Goal: Book appointment/travel/reservation

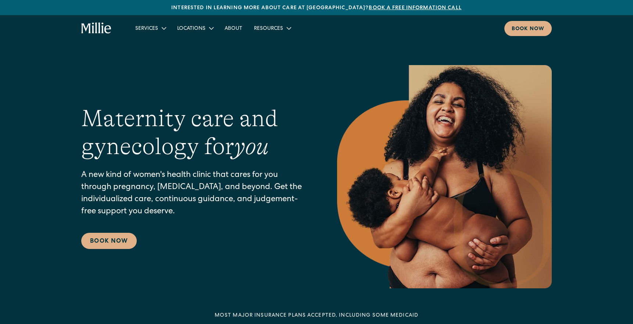
click at [545, 30] on link "Book now" at bounding box center [528, 28] width 47 height 15
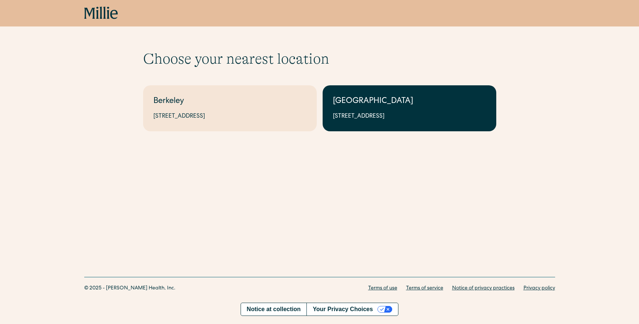
click at [389, 104] on div "[GEOGRAPHIC_DATA]" at bounding box center [409, 102] width 153 height 12
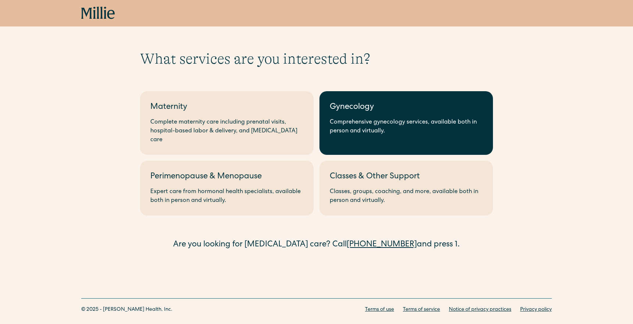
click at [358, 121] on div "Comprehensive gynecology services, available both in person and virtually." at bounding box center [406, 127] width 153 height 18
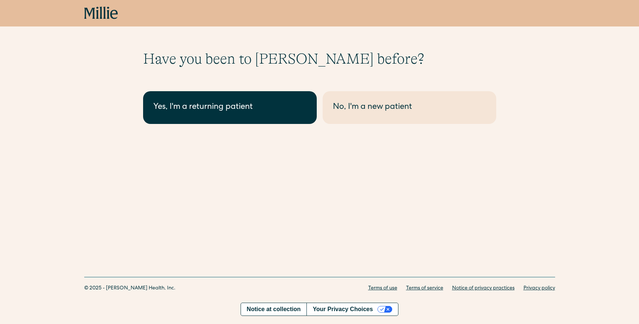
click at [229, 99] on link "Yes, I'm a returning patient" at bounding box center [230, 107] width 174 height 33
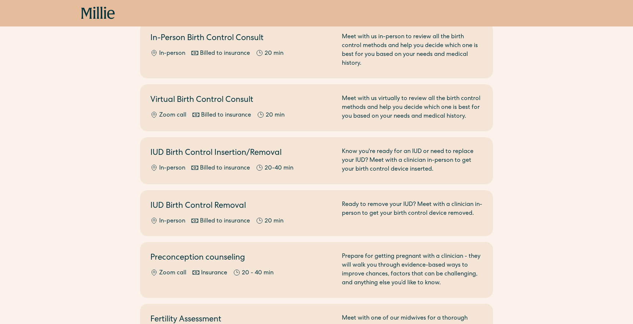
scroll to position [293, 0]
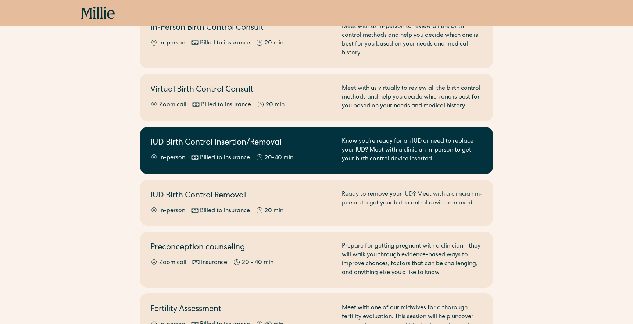
click at [226, 143] on div "IUD Birth Control Insertion/Removal In-person Billed to insurance 20-40 min" at bounding box center [241, 150] width 183 height 26
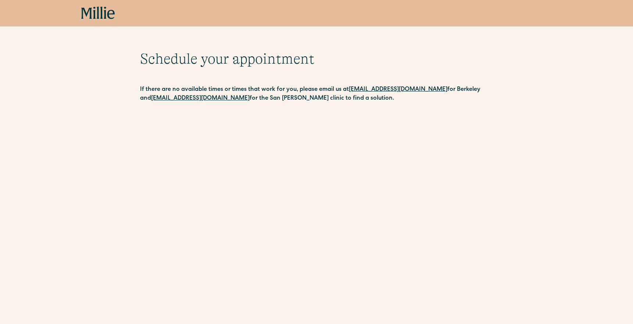
scroll to position [1, 0]
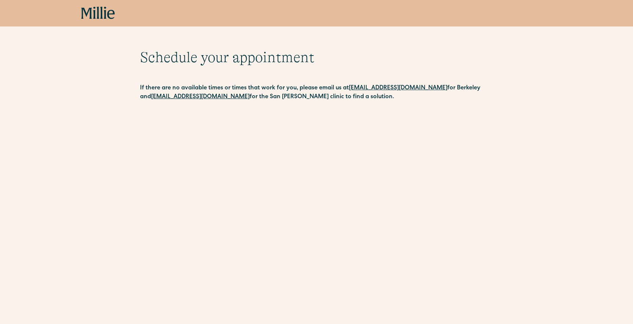
drag, startPoint x: 138, startPoint y: 97, endPoint x: 229, endPoint y: 99, distance: 91.6
click at [229, 99] on div "Schedule your appointment This below only shows on maternity + location Materni…" at bounding box center [316, 234] width 633 height 370
copy strong "sanjosesupport@millieclinic.com"
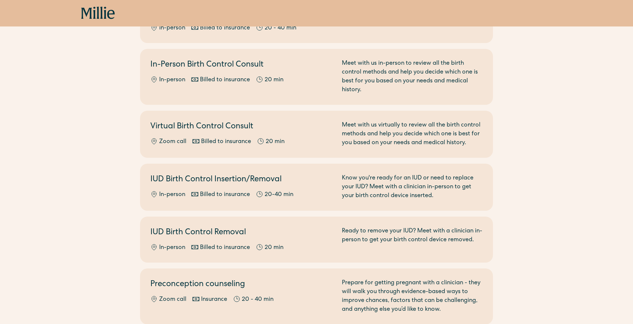
scroll to position [293, 0]
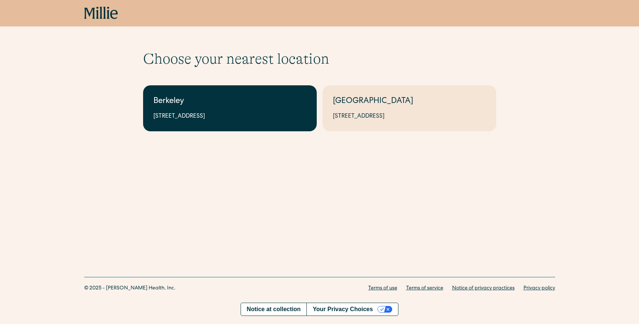
click at [229, 106] on div "Berkeley" at bounding box center [229, 102] width 153 height 12
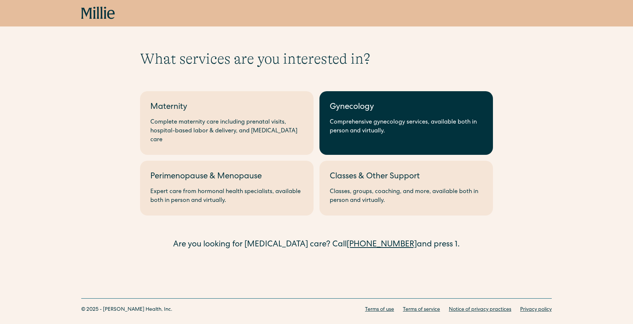
click at [391, 124] on div "Comprehensive gynecology services, available both in person and virtually." at bounding box center [406, 127] width 153 height 18
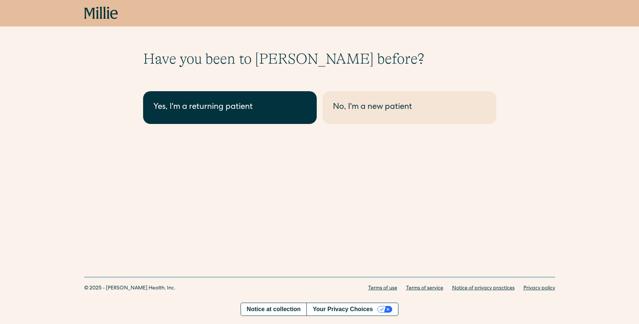
click at [278, 104] on div "Yes, I'm a returning patient" at bounding box center [229, 108] width 153 height 12
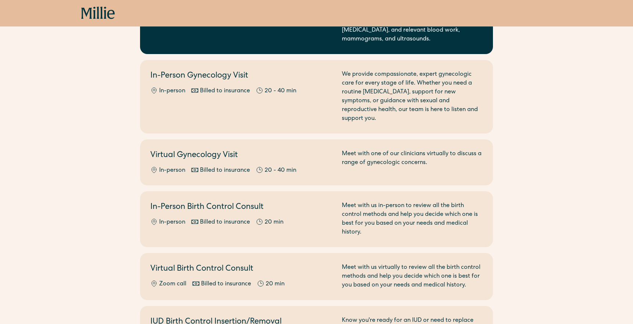
scroll to position [257, 0]
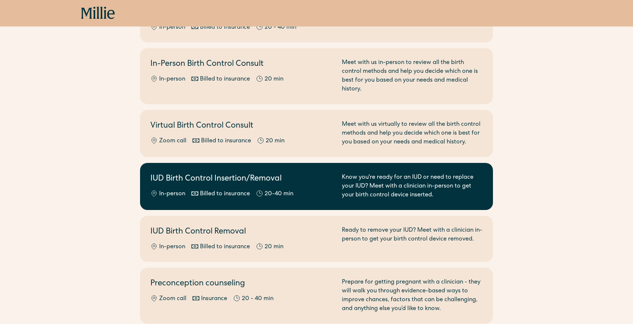
click at [256, 190] on icon at bounding box center [259, 193] width 7 height 7
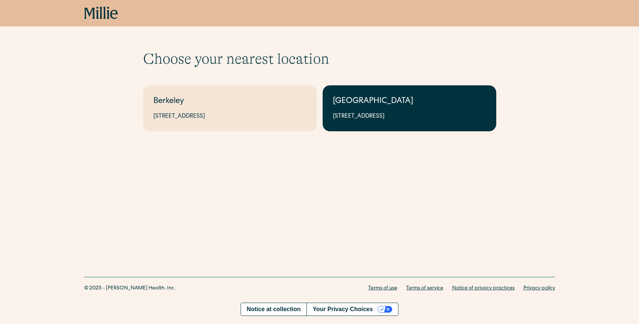
click at [384, 104] on div "South Bay" at bounding box center [409, 102] width 153 height 12
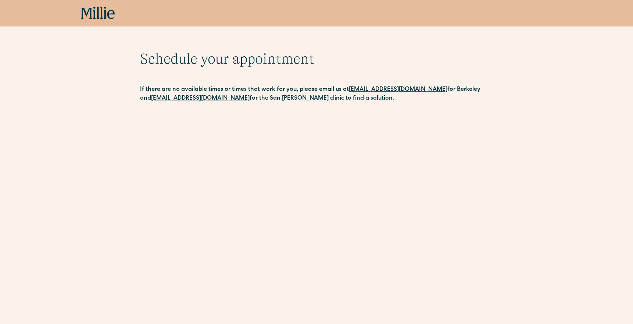
click at [100, 15] on icon at bounding box center [98, 13] width 34 height 13
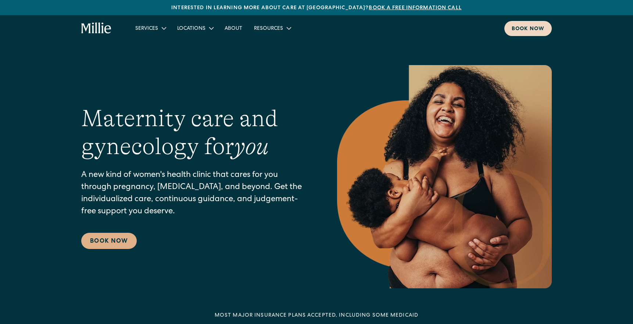
click at [522, 34] on link "Book now" at bounding box center [528, 28] width 47 height 15
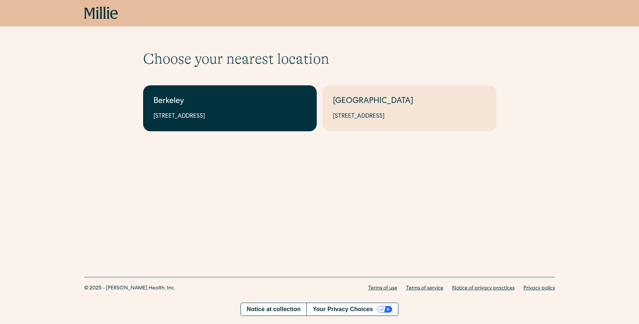
click at [271, 105] on div "Berkeley" at bounding box center [229, 102] width 153 height 12
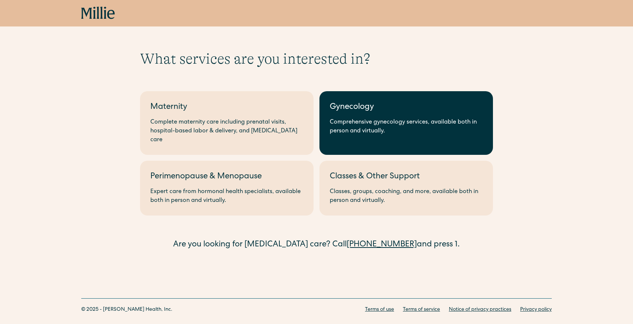
click at [378, 119] on div "Comprehensive gynecology services, available both in person and virtually." at bounding box center [406, 127] width 153 height 18
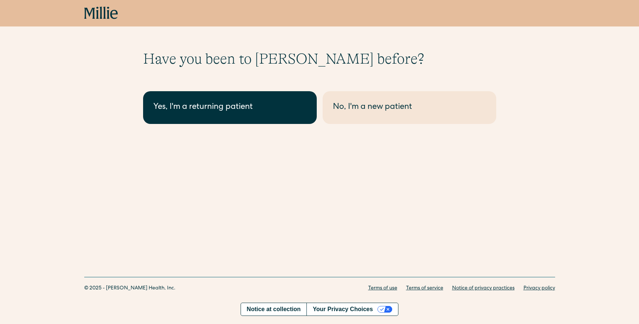
click at [243, 110] on div "Yes, I'm a returning patient" at bounding box center [229, 108] width 153 height 12
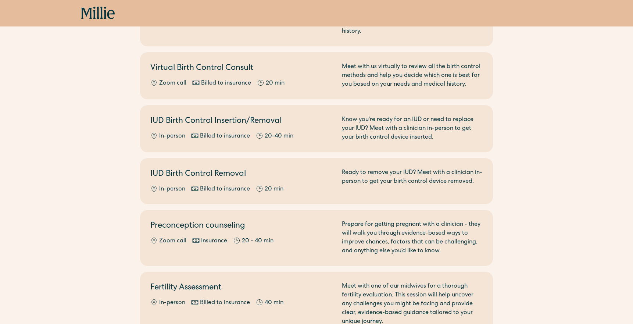
scroll to position [328, 0]
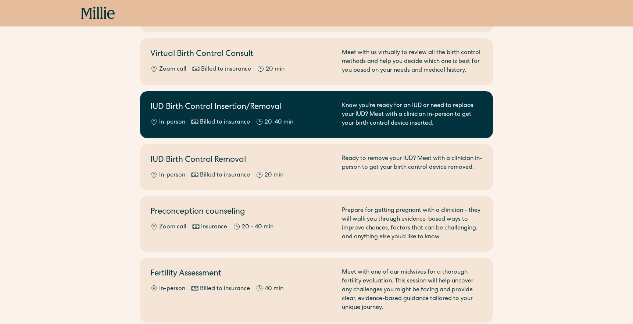
click at [316, 102] on h2 "IUD Birth Control Insertion/Removal" at bounding box center [241, 108] width 183 height 12
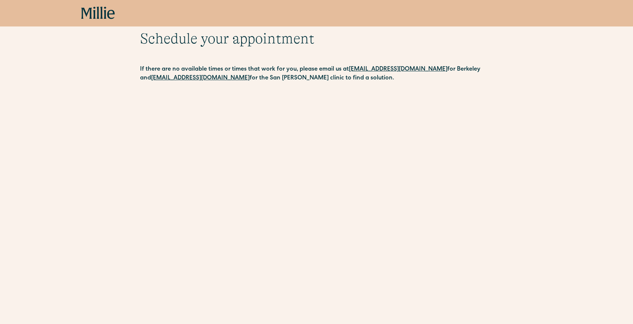
scroll to position [96, 0]
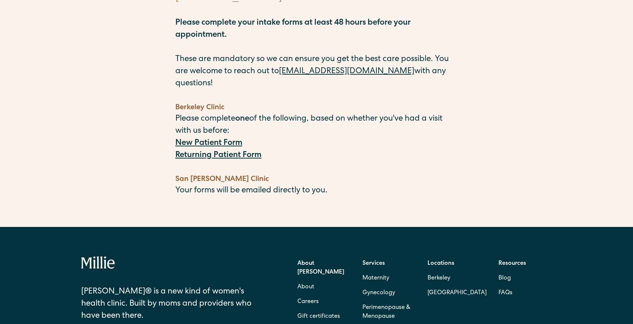
scroll to position [116, 0]
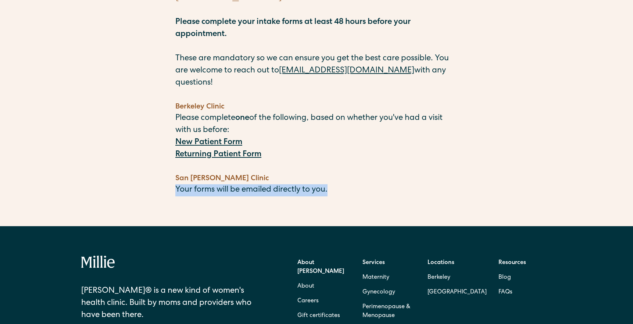
drag, startPoint x: 170, startPoint y: 157, endPoint x: 332, endPoint y: 160, distance: 162.2
click at [332, 160] on div "Intake Forms for Gynecological Care at Millie Please complete your intake forms…" at bounding box center [316, 86] width 633 height 279
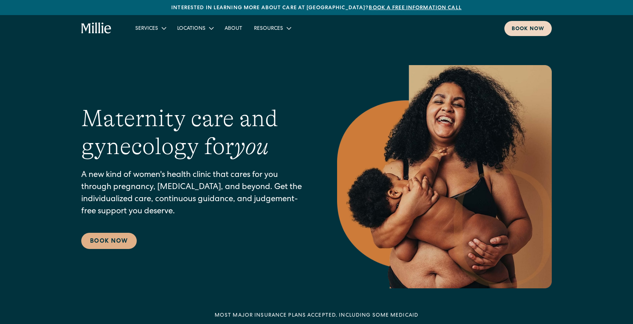
click at [525, 33] on div "Book now" at bounding box center [528, 29] width 33 height 8
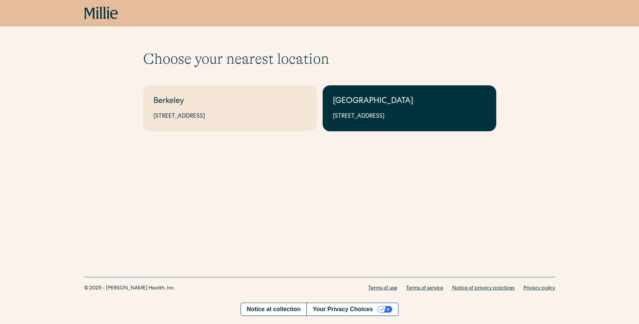
click at [367, 102] on div "[GEOGRAPHIC_DATA]" at bounding box center [409, 102] width 153 height 12
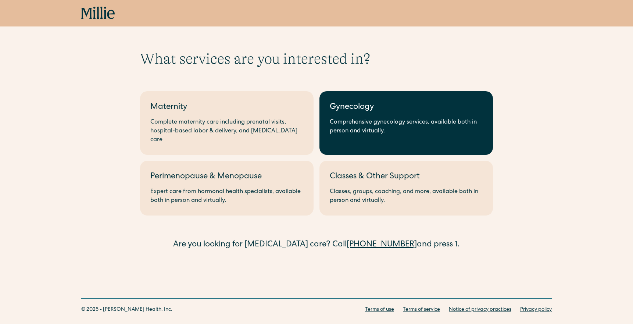
click at [369, 127] on div "Comprehensive gynecology services, available both in person and virtually." at bounding box center [406, 127] width 153 height 18
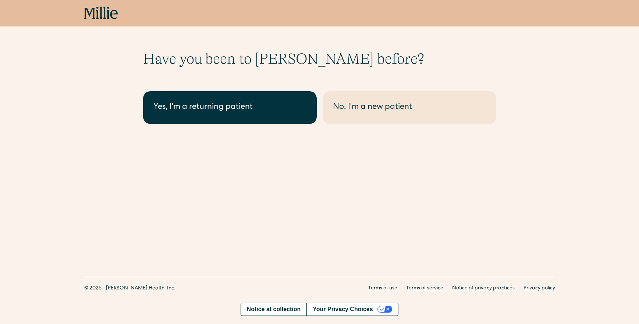
click at [250, 114] on link "Yes, I'm a returning patient" at bounding box center [230, 107] width 174 height 33
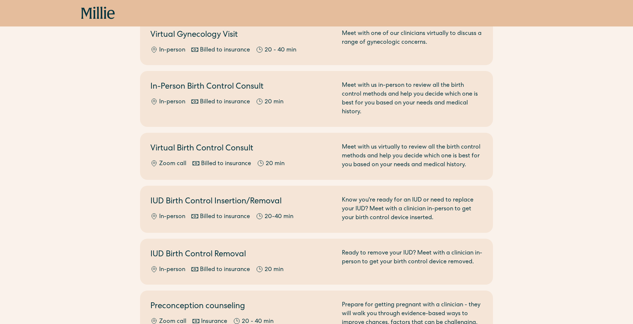
scroll to position [236, 0]
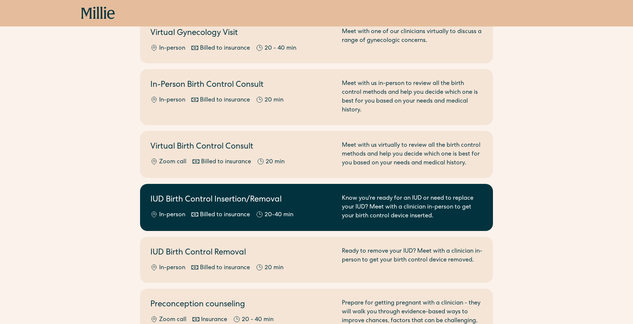
click at [288, 199] on div "IUD Birth Control Insertion/Removal In-person Billed to insurance 20-40 min" at bounding box center [241, 207] width 183 height 26
